Goal: Transaction & Acquisition: Obtain resource

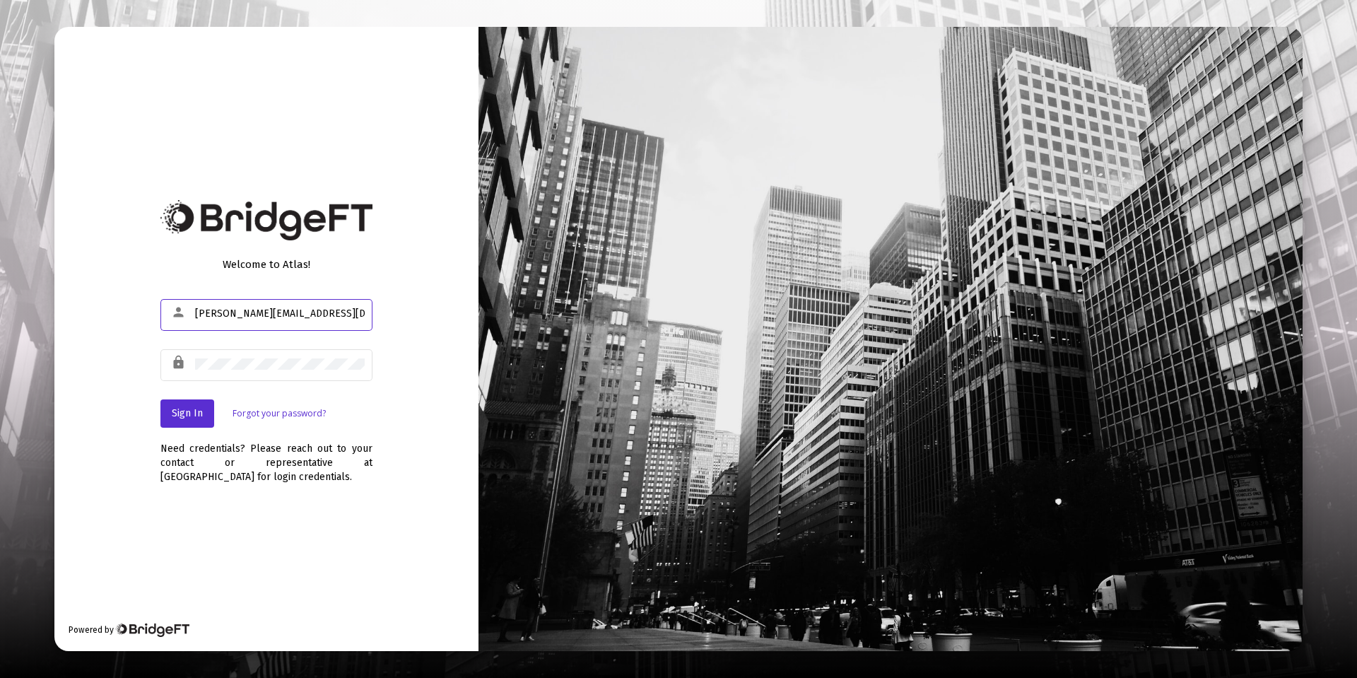
click at [195, 308] on div at bounding box center [195, 308] width 0 height 0
type input "davey@pineharborwealth.com"
click at [172, 394] on mat-form-field "lock" at bounding box center [266, 371] width 212 height 50
click at [182, 413] on span "Sign In" at bounding box center [187, 413] width 31 height 12
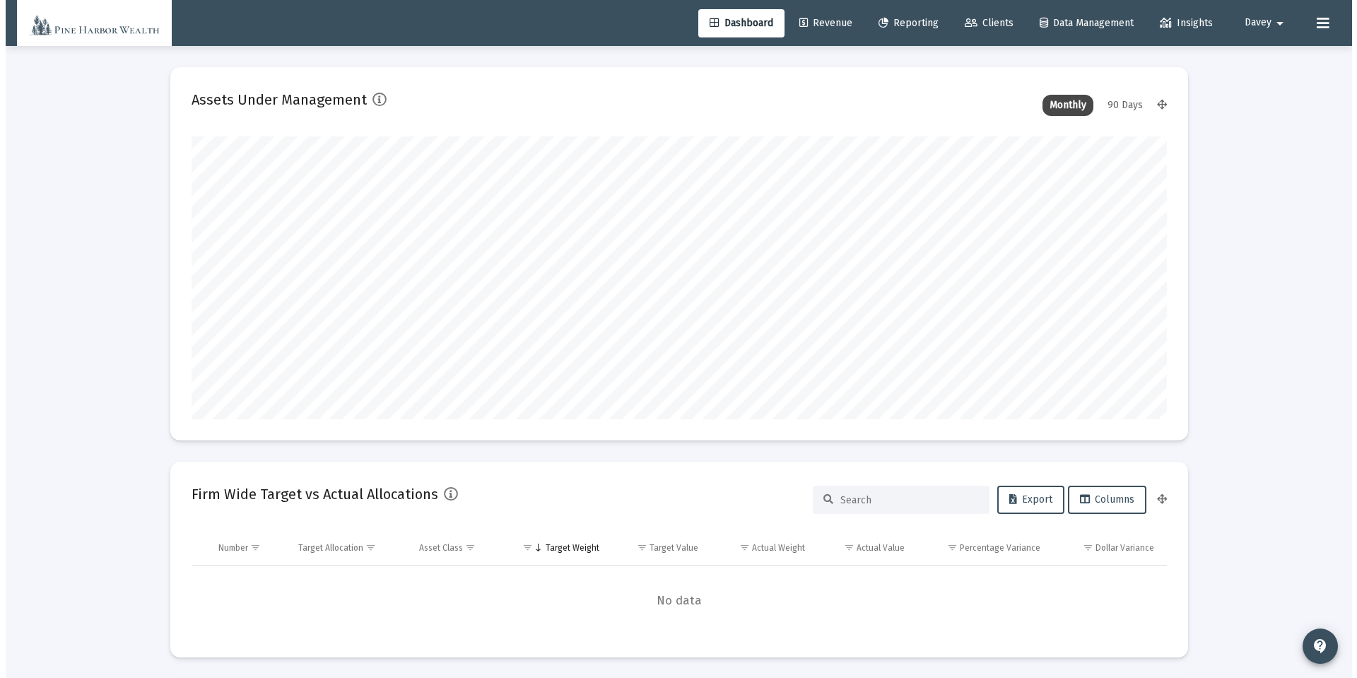
scroll to position [283, 525]
type input "davey@pineharborwealth.com"
click at [1091, 20] on span "Data Management" at bounding box center [1081, 23] width 94 height 12
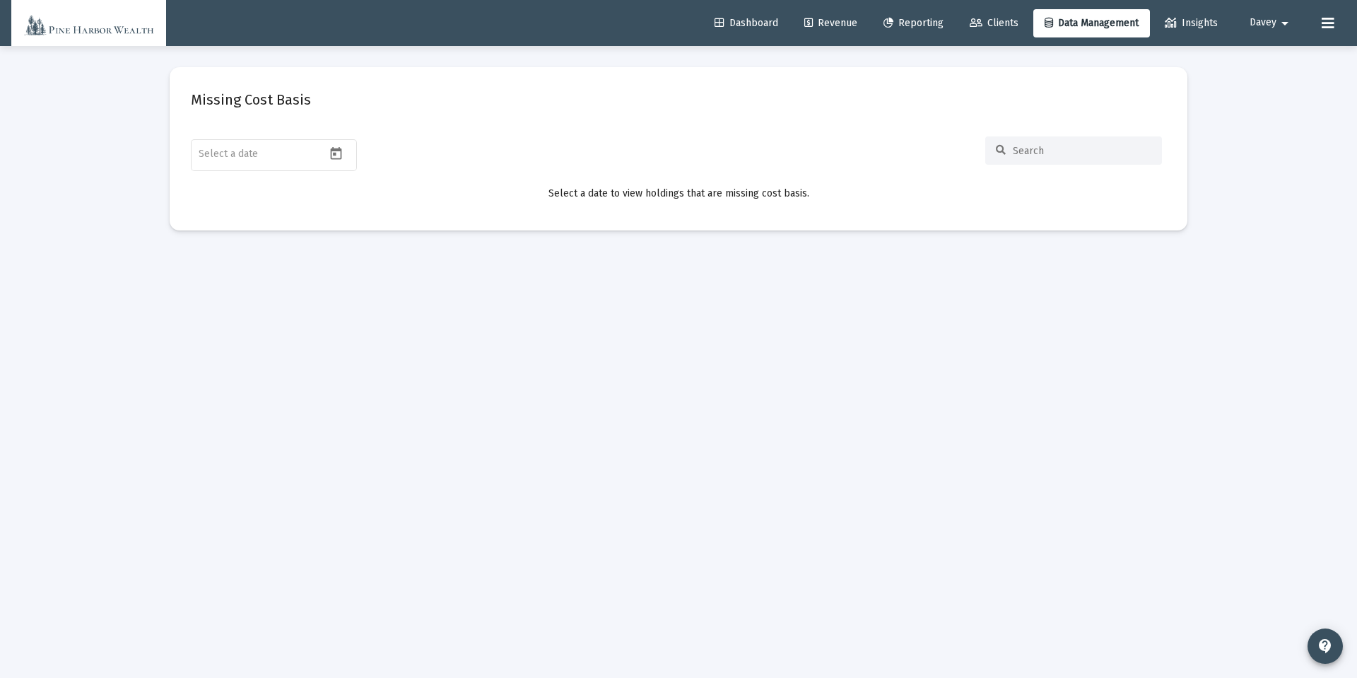
click at [997, 27] on span "Clients" at bounding box center [994, 23] width 49 height 12
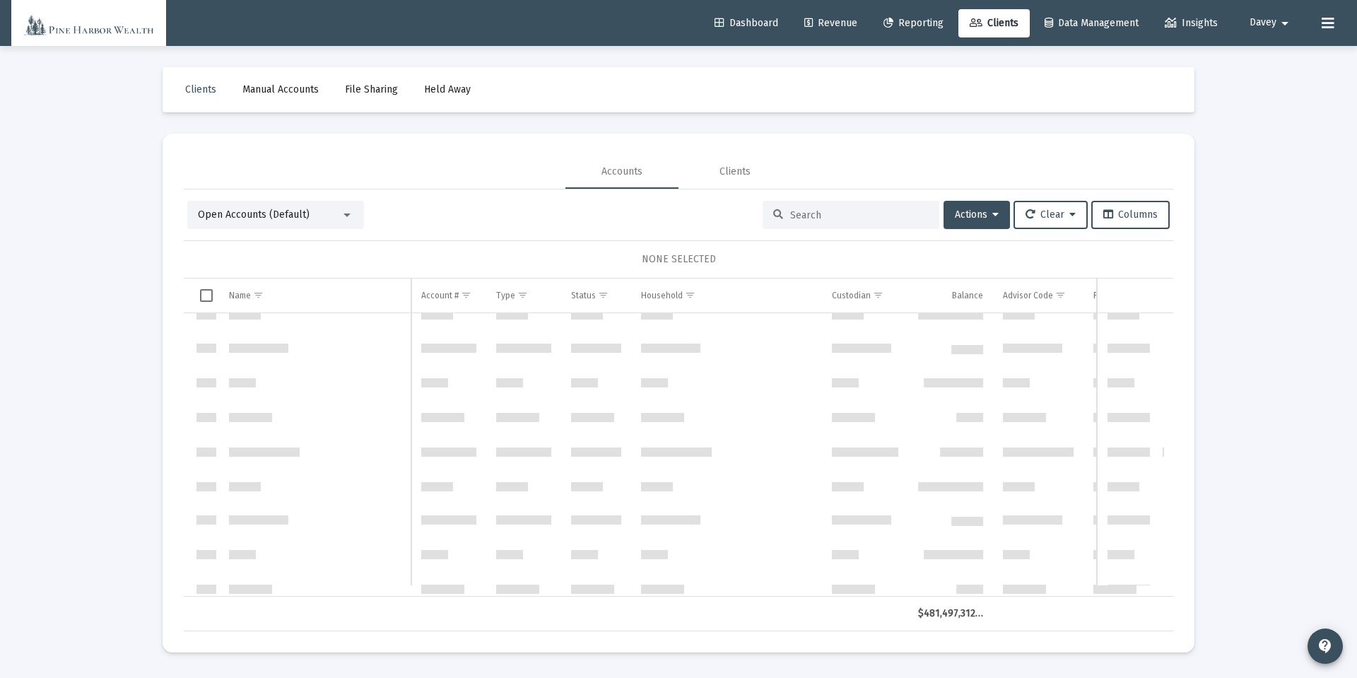
scroll to position [22998, 0]
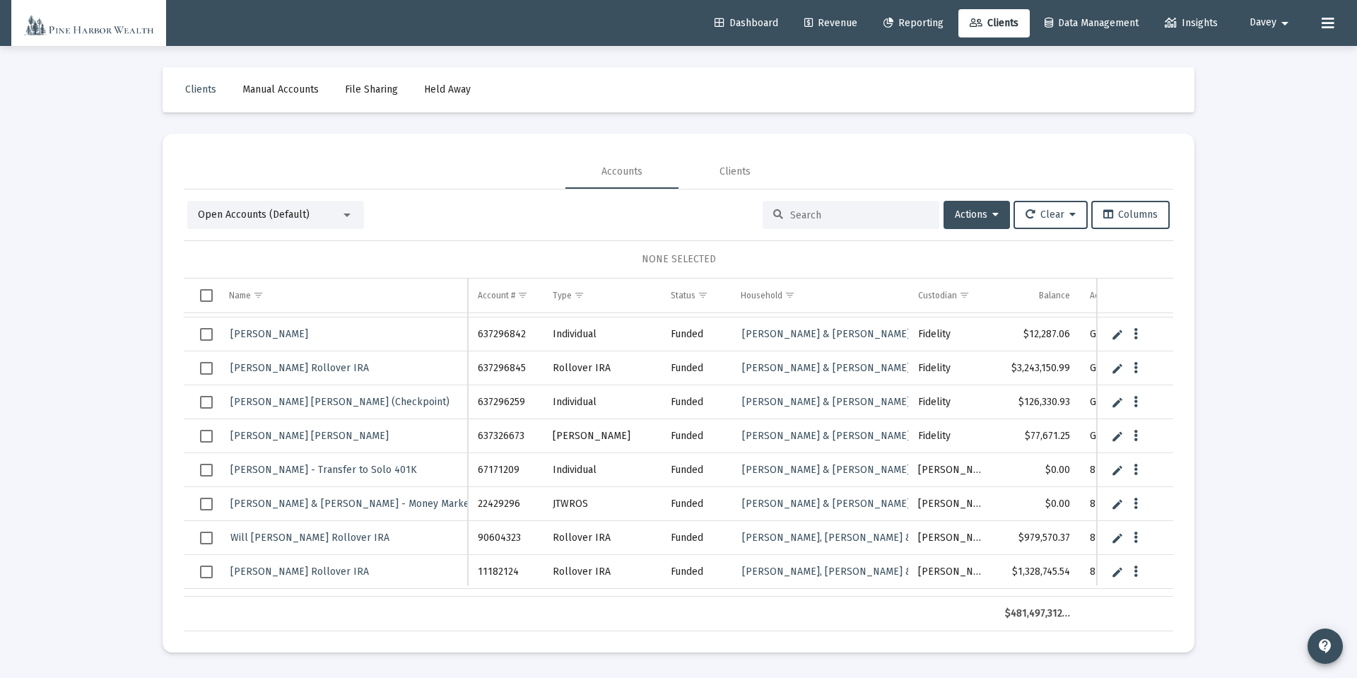
click at [797, 223] on div at bounding box center [851, 215] width 177 height 28
click at [806, 213] on input at bounding box center [859, 215] width 139 height 12
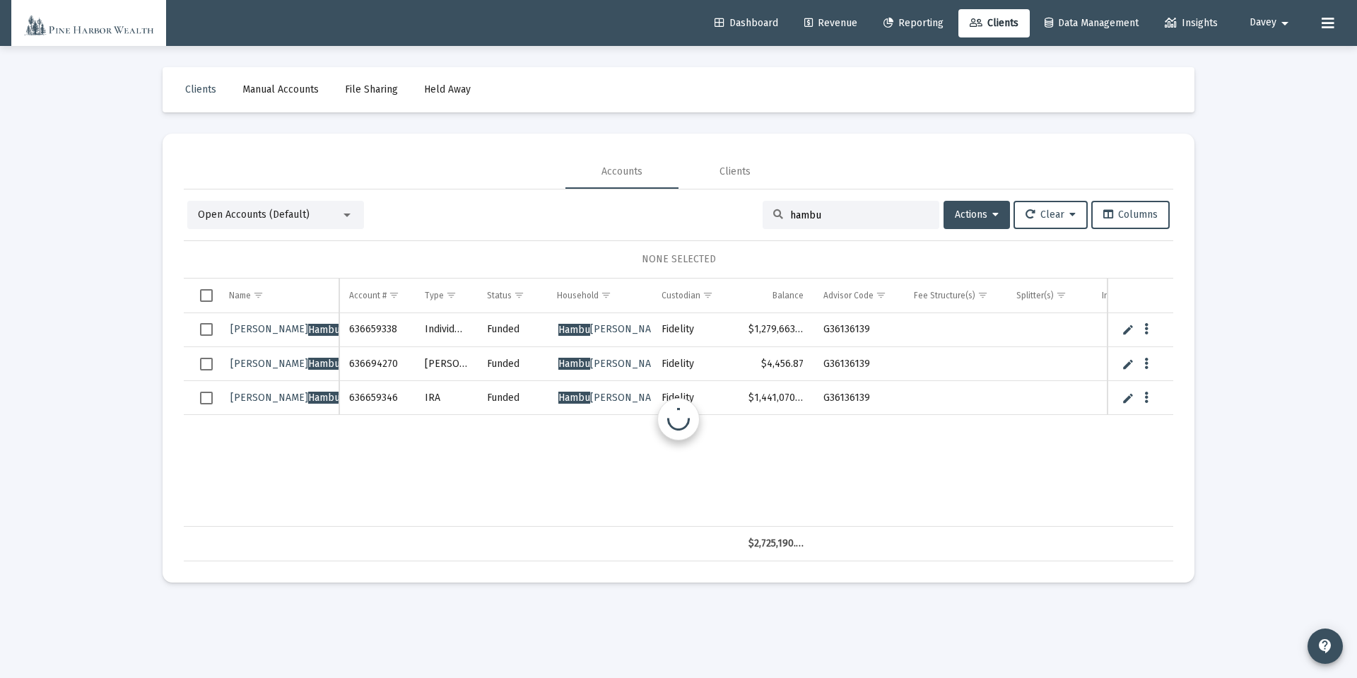
scroll to position [0, 0]
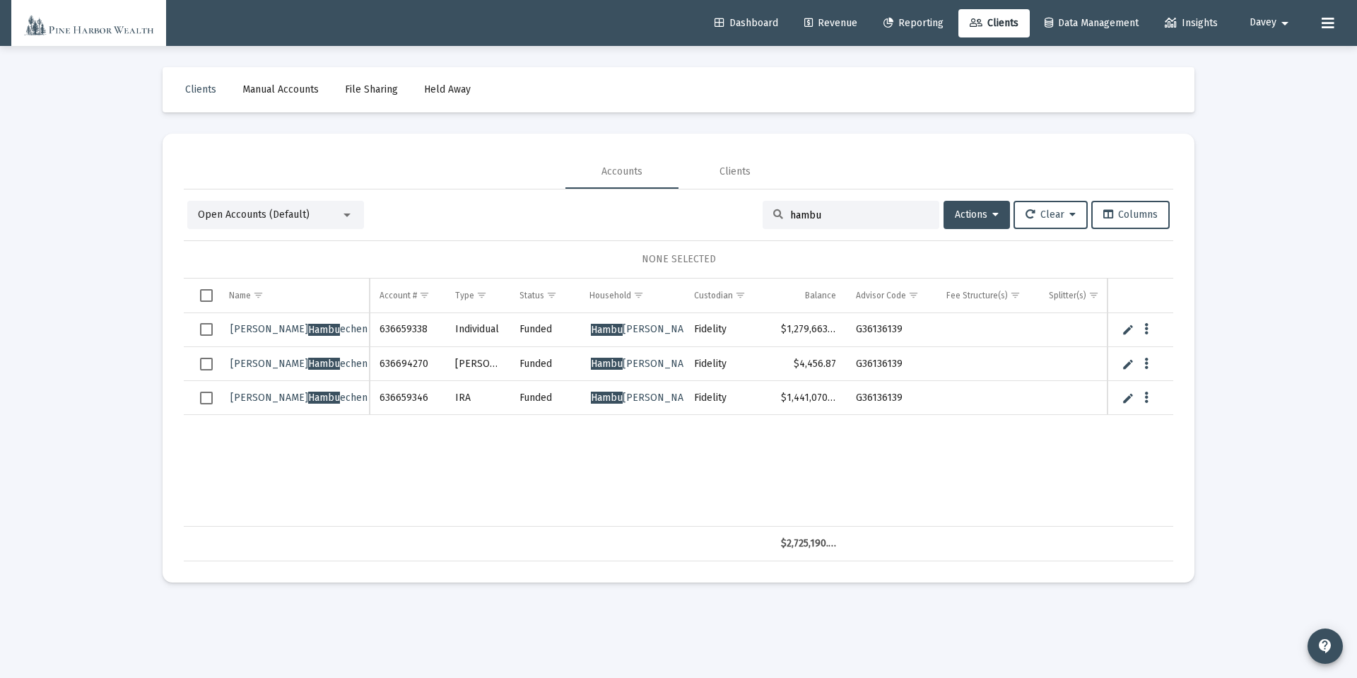
type input "hambu"
click at [206, 333] on span "Select row" at bounding box center [206, 329] width 13 height 13
click at [209, 397] on span "Select row" at bounding box center [206, 398] width 13 height 13
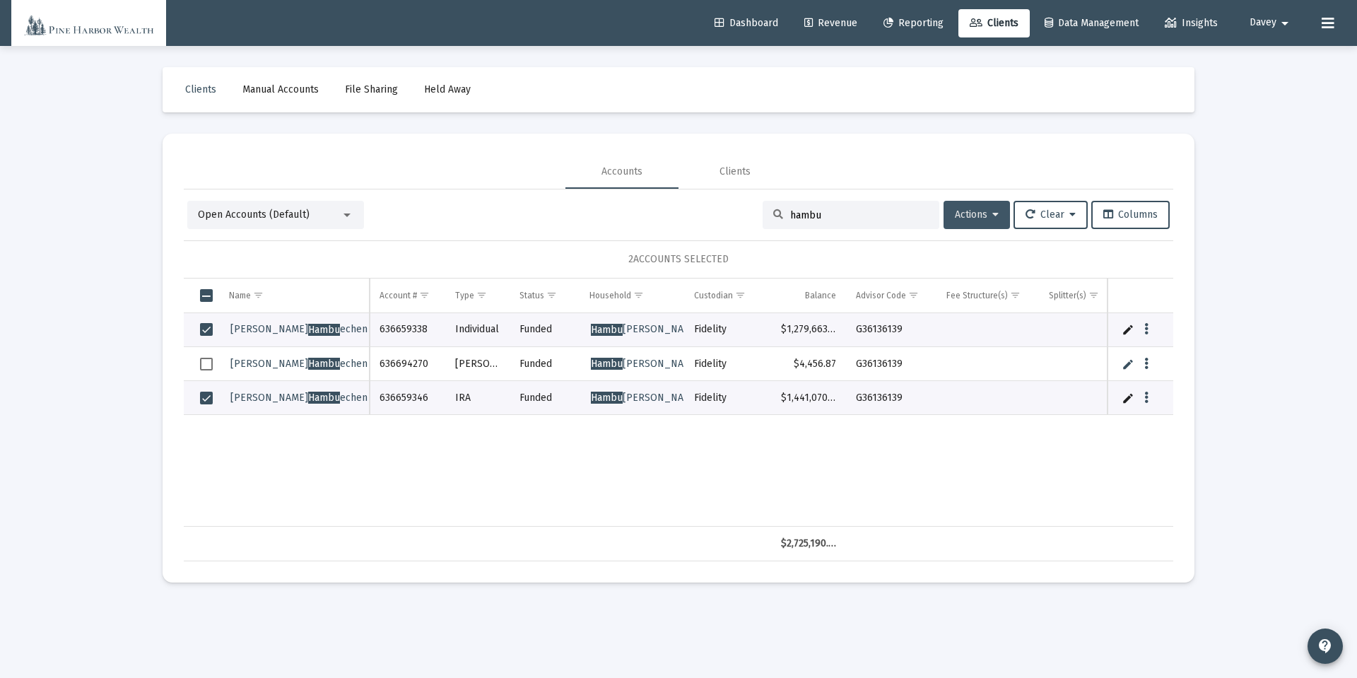
click at [980, 218] on span "Actions" at bounding box center [977, 215] width 44 height 12
click at [999, 353] on button "Generate Reports" at bounding box center [1010, 353] width 151 height 34
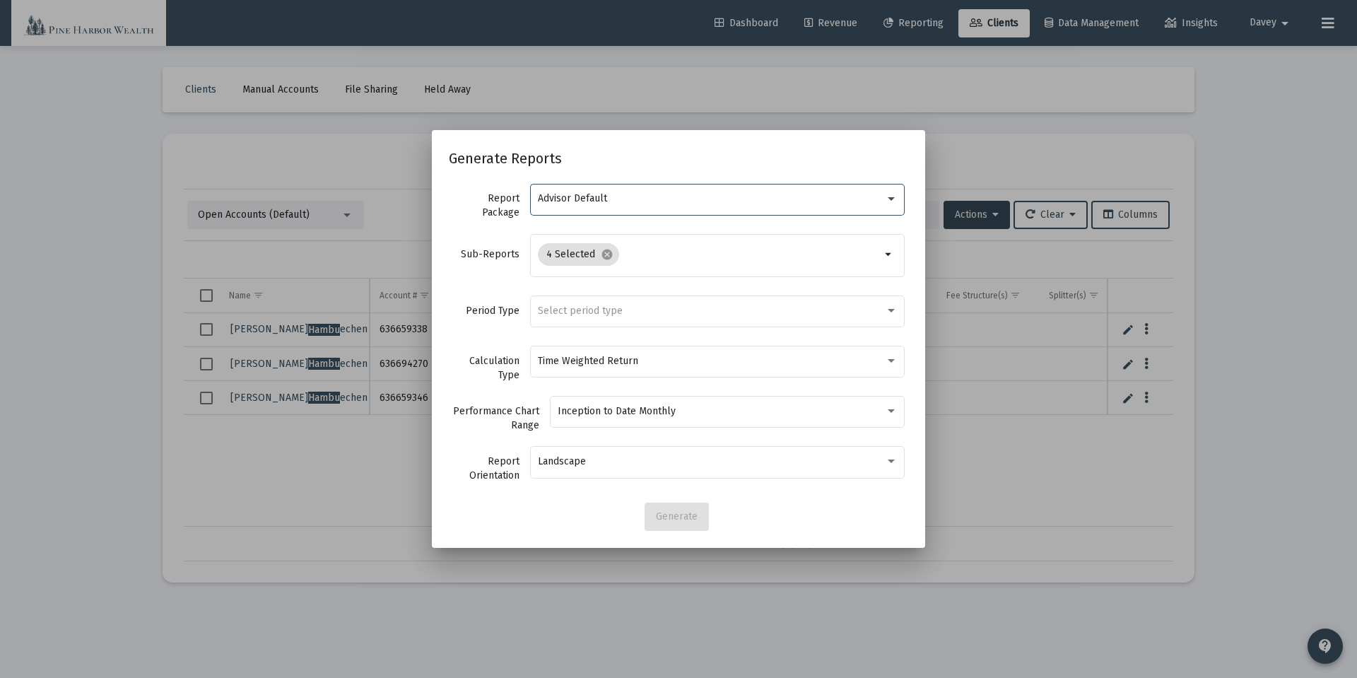
click at [588, 189] on div "Advisor Default" at bounding box center [718, 198] width 360 height 35
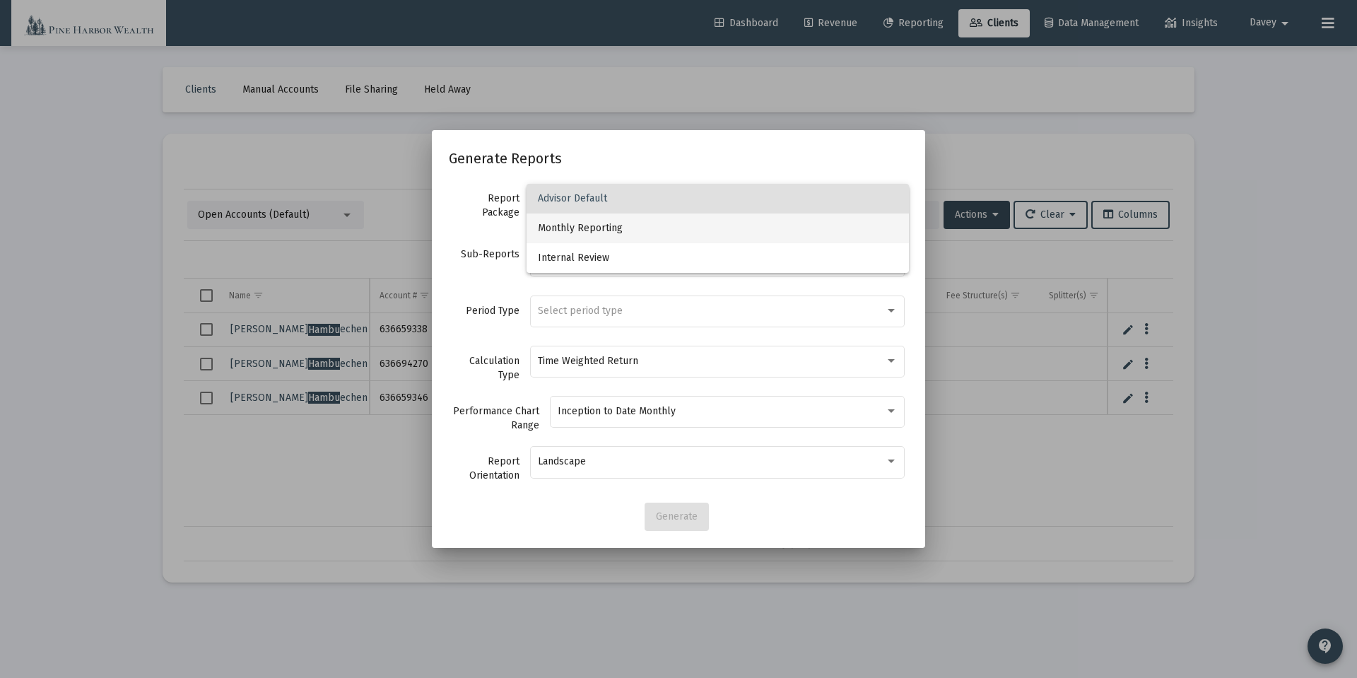
click at [597, 227] on span "Monthly Reporting" at bounding box center [718, 228] width 360 height 30
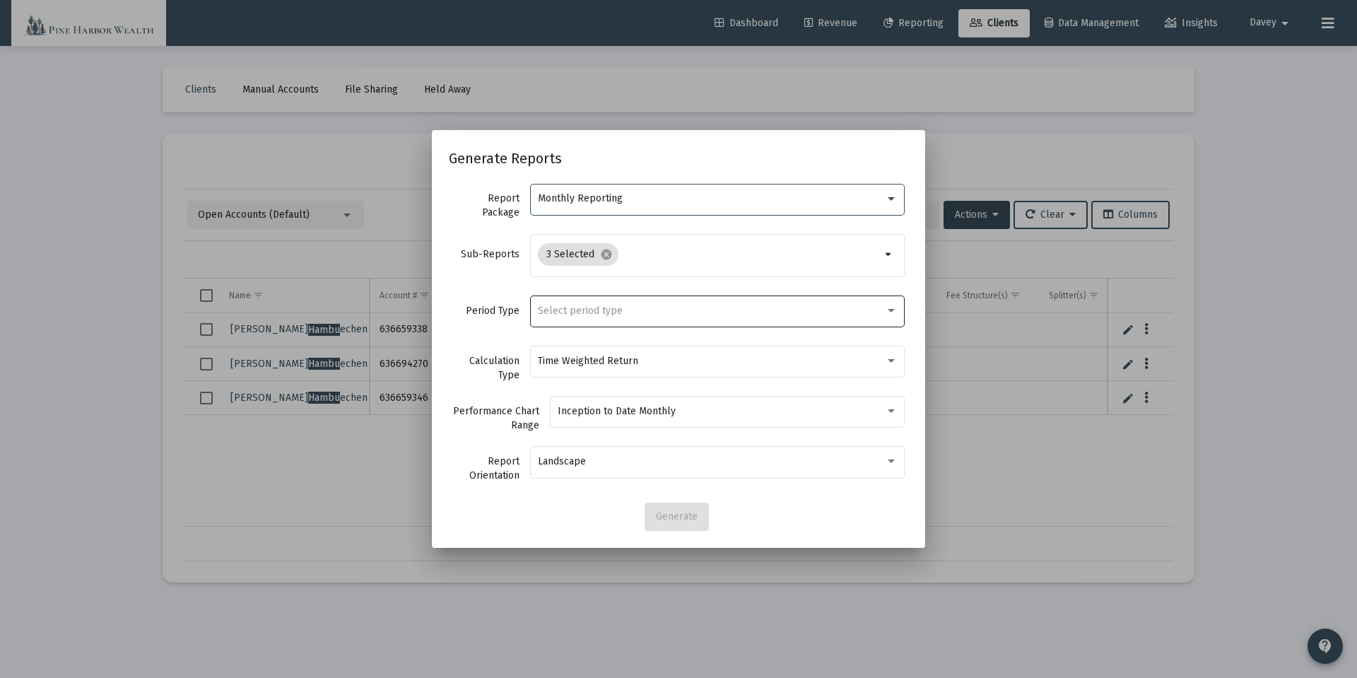
click at [603, 314] on span "Select period type" at bounding box center [580, 311] width 85 height 12
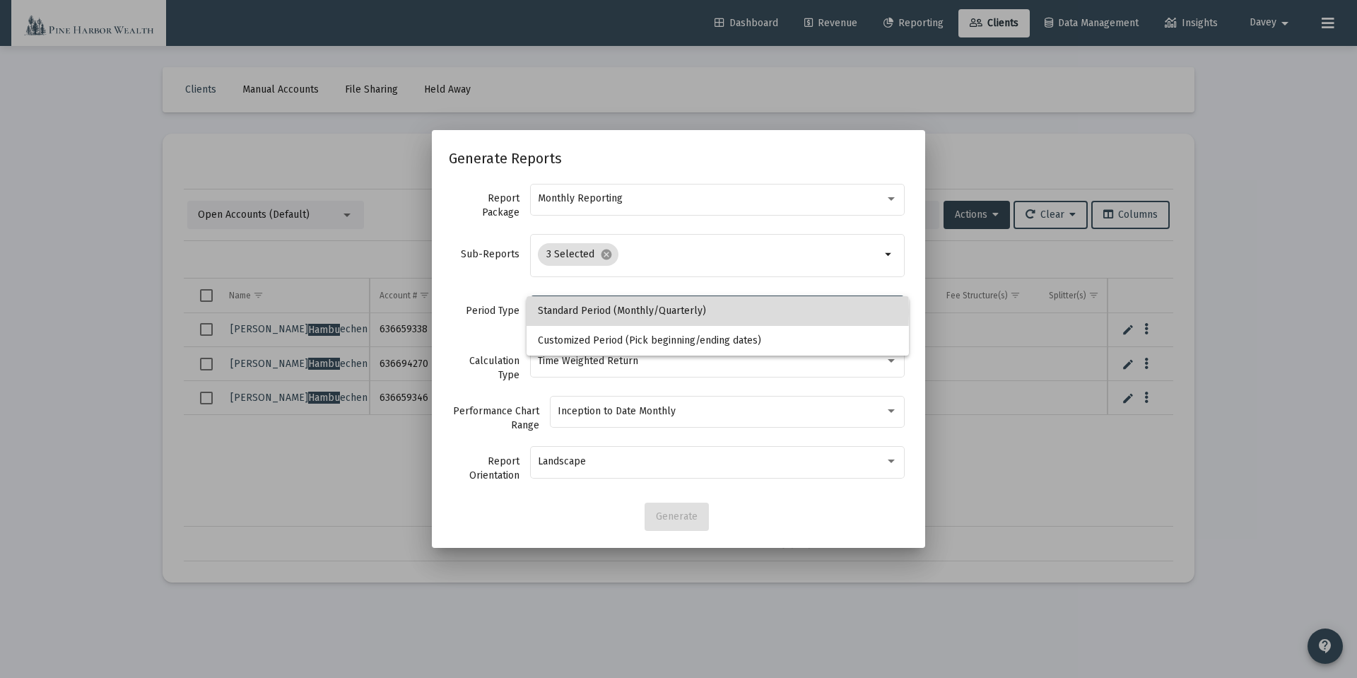
click at [612, 312] on span "Standard Period (Monthly/Quarterly)" at bounding box center [718, 311] width 360 height 30
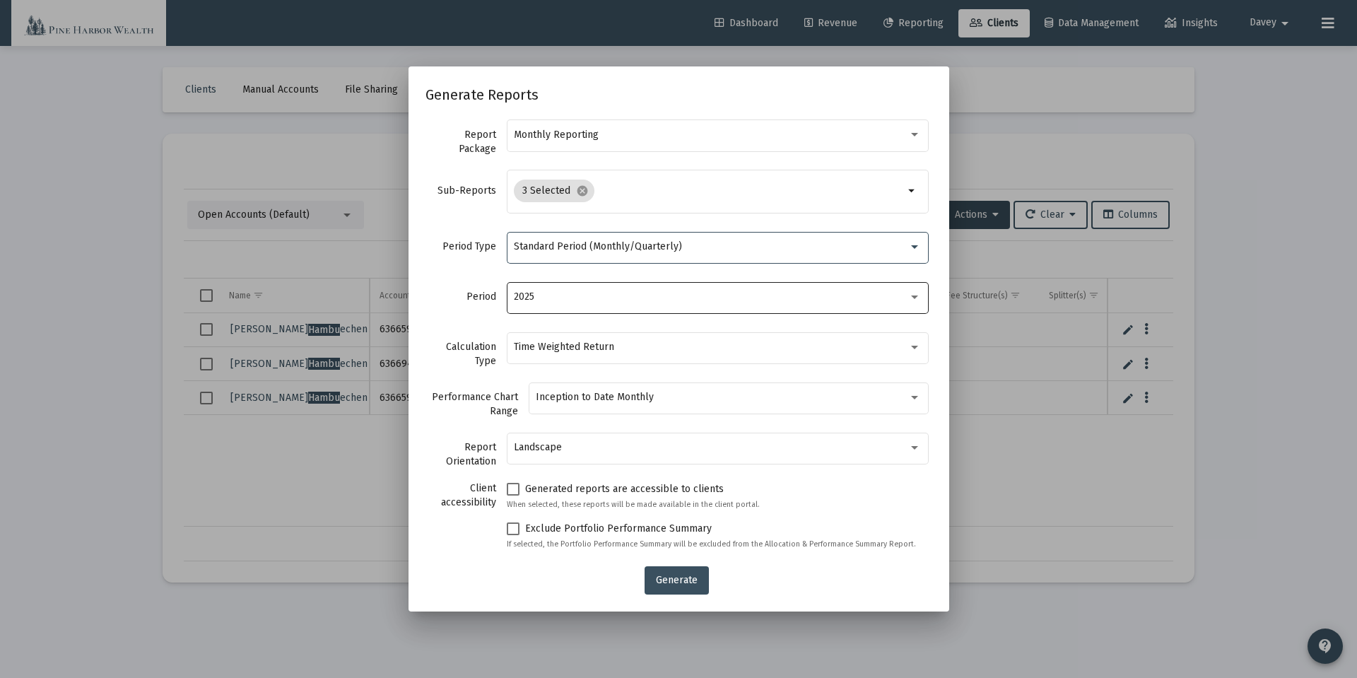
click at [602, 303] on div "2025" at bounding box center [717, 296] width 407 height 35
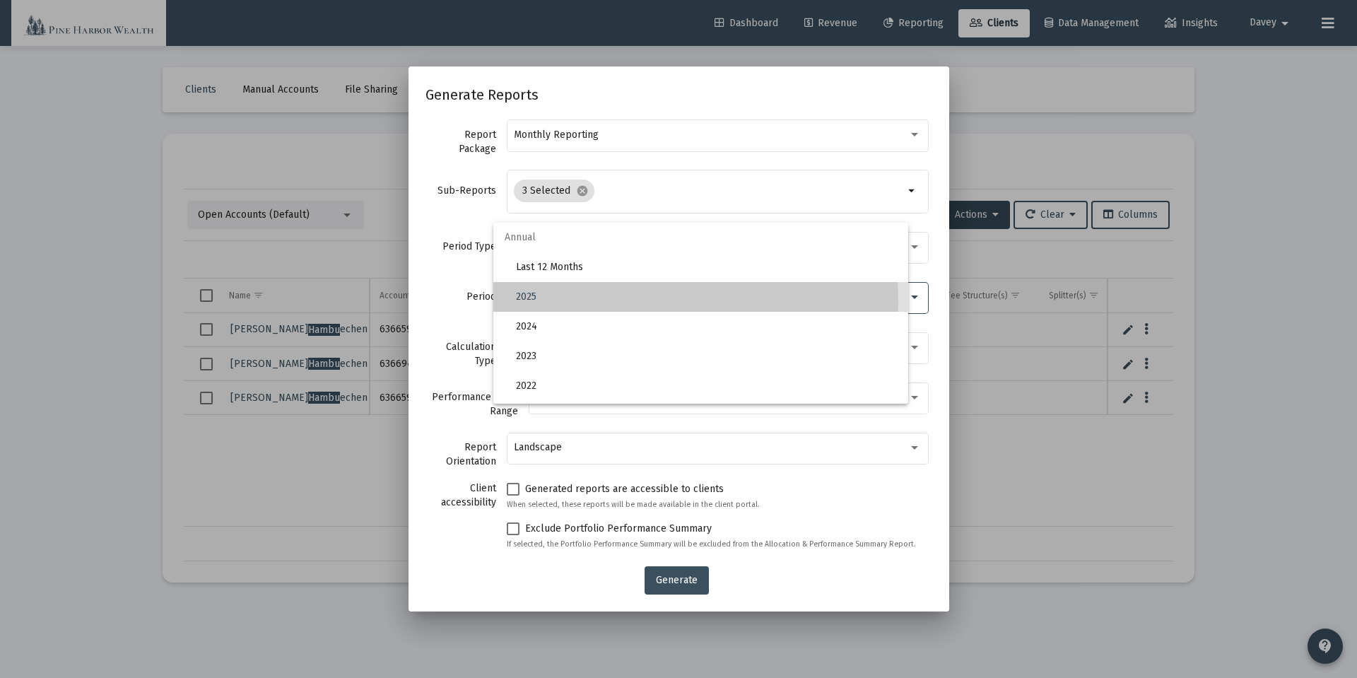
click at [601, 302] on span "2025" at bounding box center [706, 297] width 381 height 30
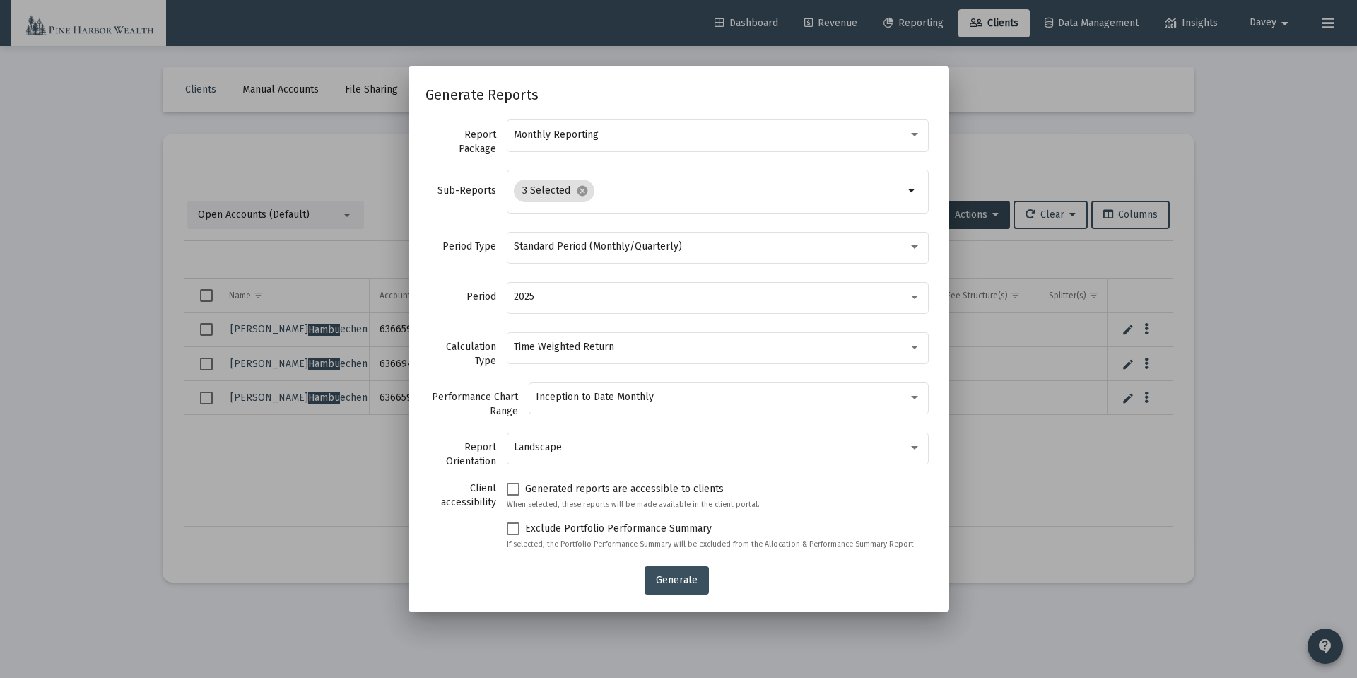
click at [683, 597] on mat-dialog-container "Generate Reports Report Package Monthly Reporting Sub-Reports 3 Selected cancel…" at bounding box center [679, 338] width 541 height 545
click at [680, 585] on span "Generate" at bounding box center [677, 580] width 42 height 12
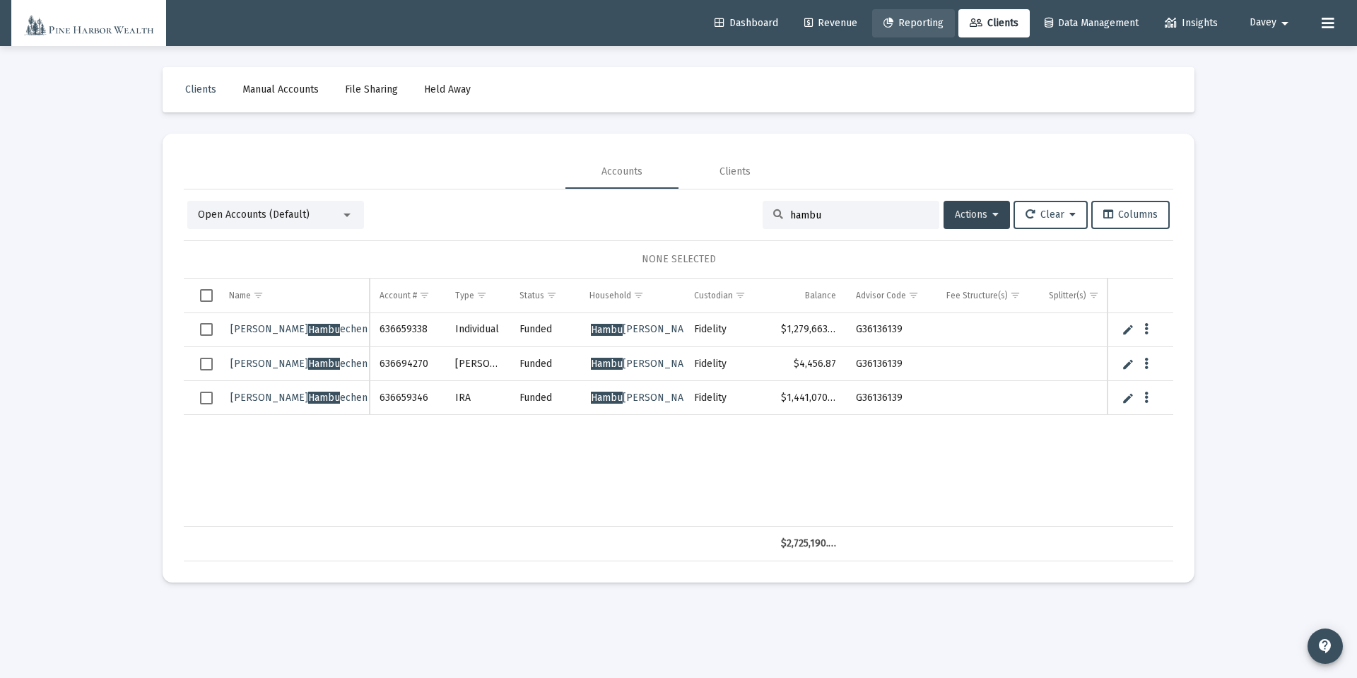
click at [930, 18] on span "Reporting" at bounding box center [914, 23] width 60 height 12
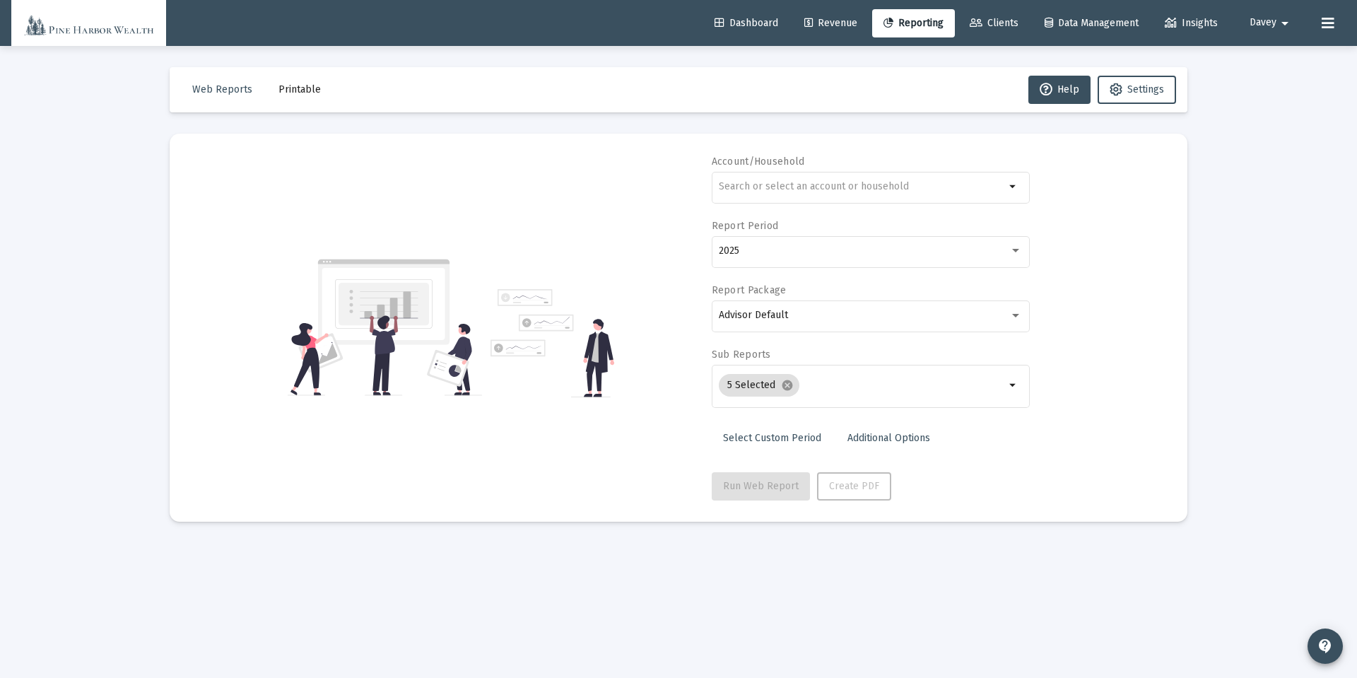
click at [314, 81] on button "Printable" at bounding box center [299, 90] width 65 height 28
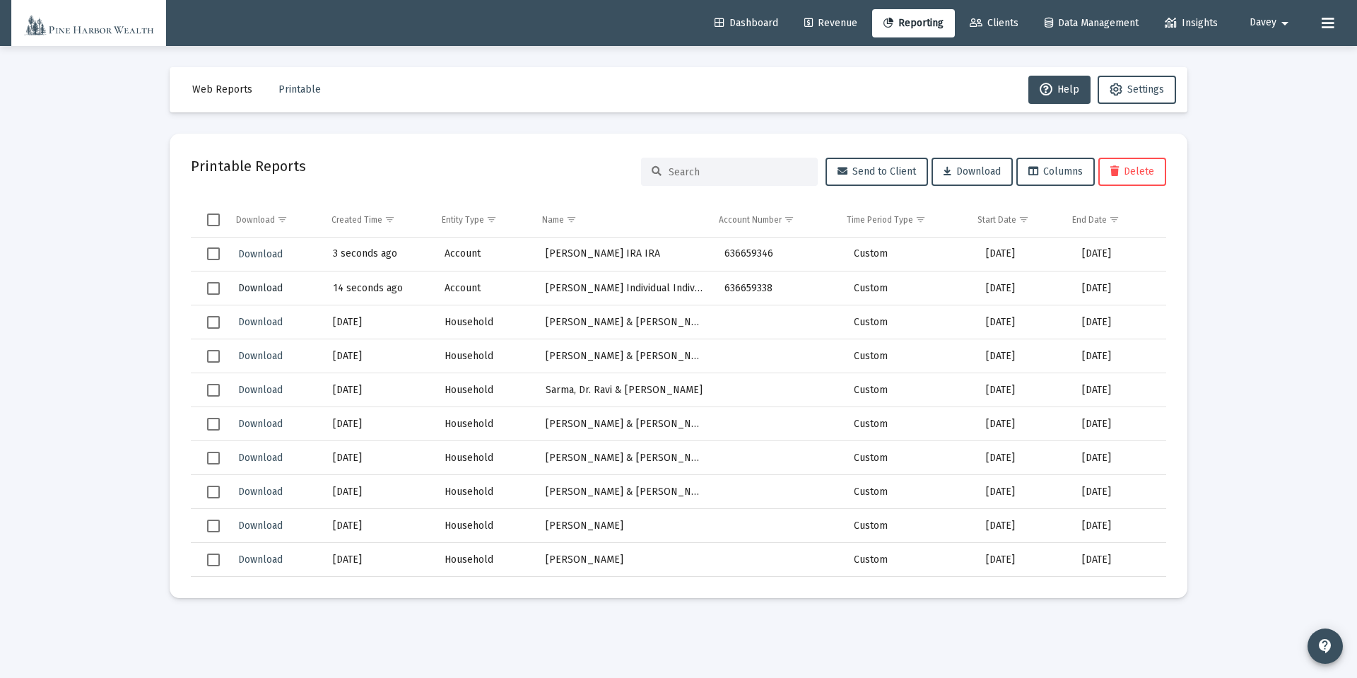
click at [264, 286] on span "Download" at bounding box center [260, 288] width 45 height 12
click at [257, 251] on span "Download" at bounding box center [260, 254] width 45 height 12
